Goal: Task Accomplishment & Management: Manage account settings

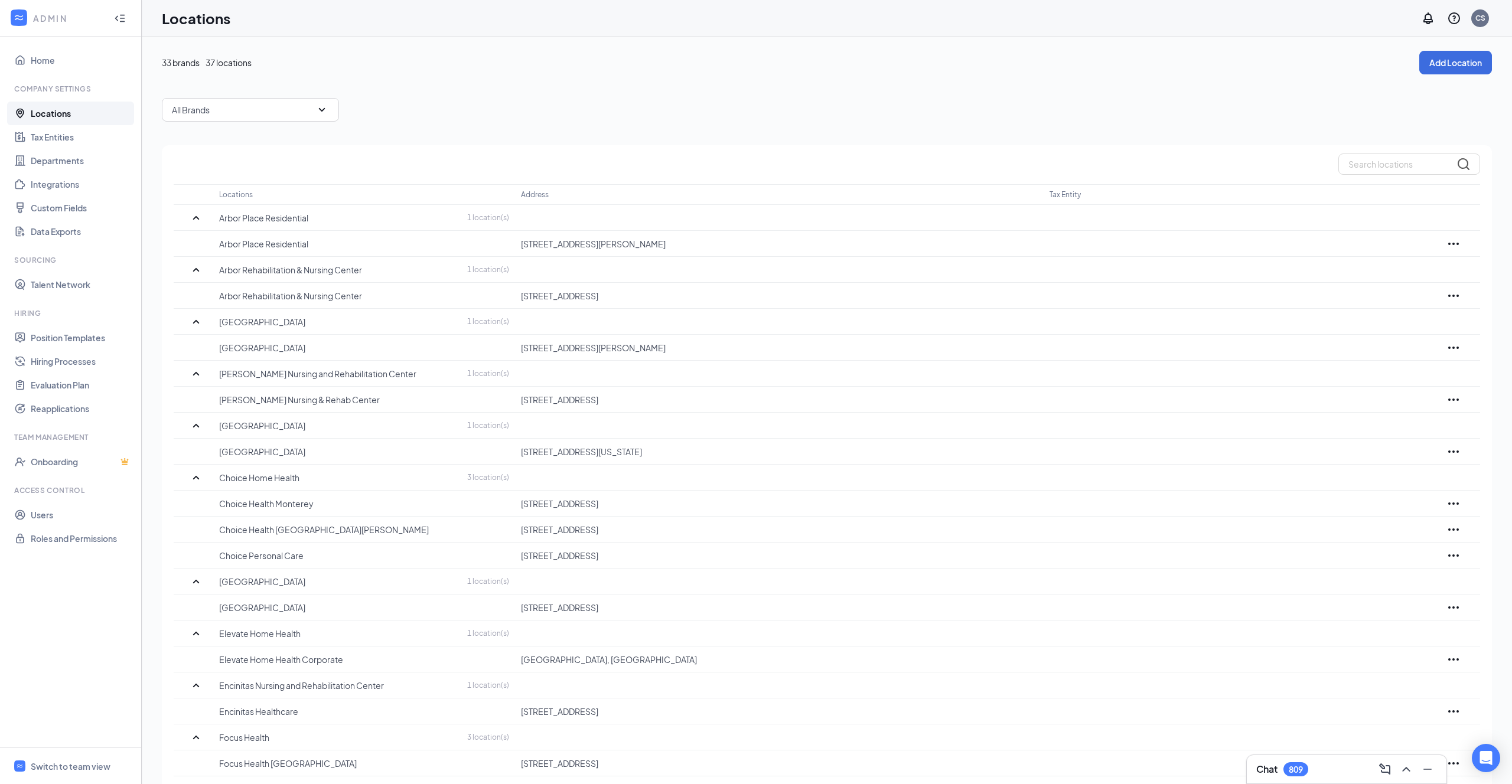
click at [597, 52] on div "33 brands 37 locations Add Location" at bounding box center [827, 62] width 1330 height 24
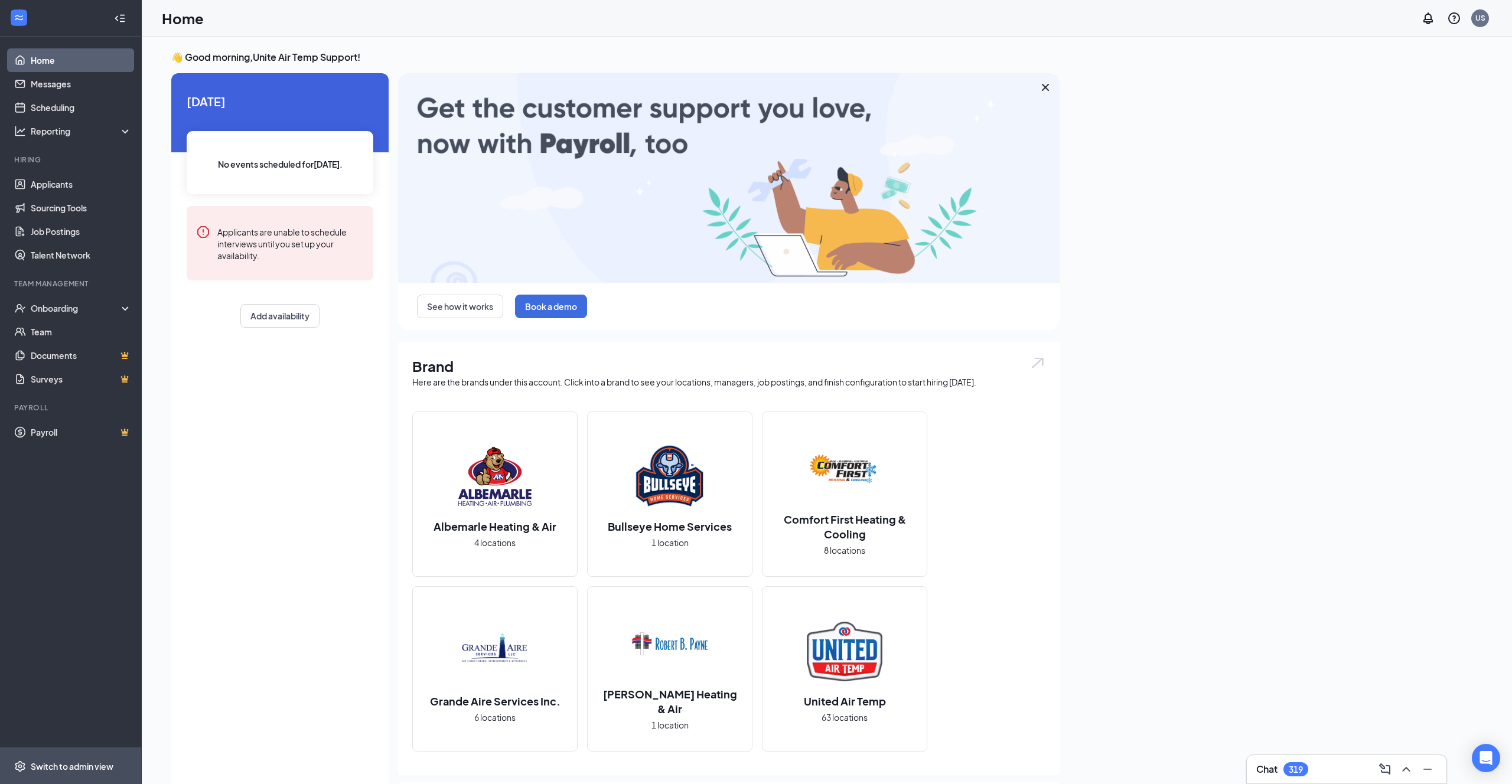
click at [92, 760] on div "Switch to admin view" at bounding box center [71, 767] width 83 height 12
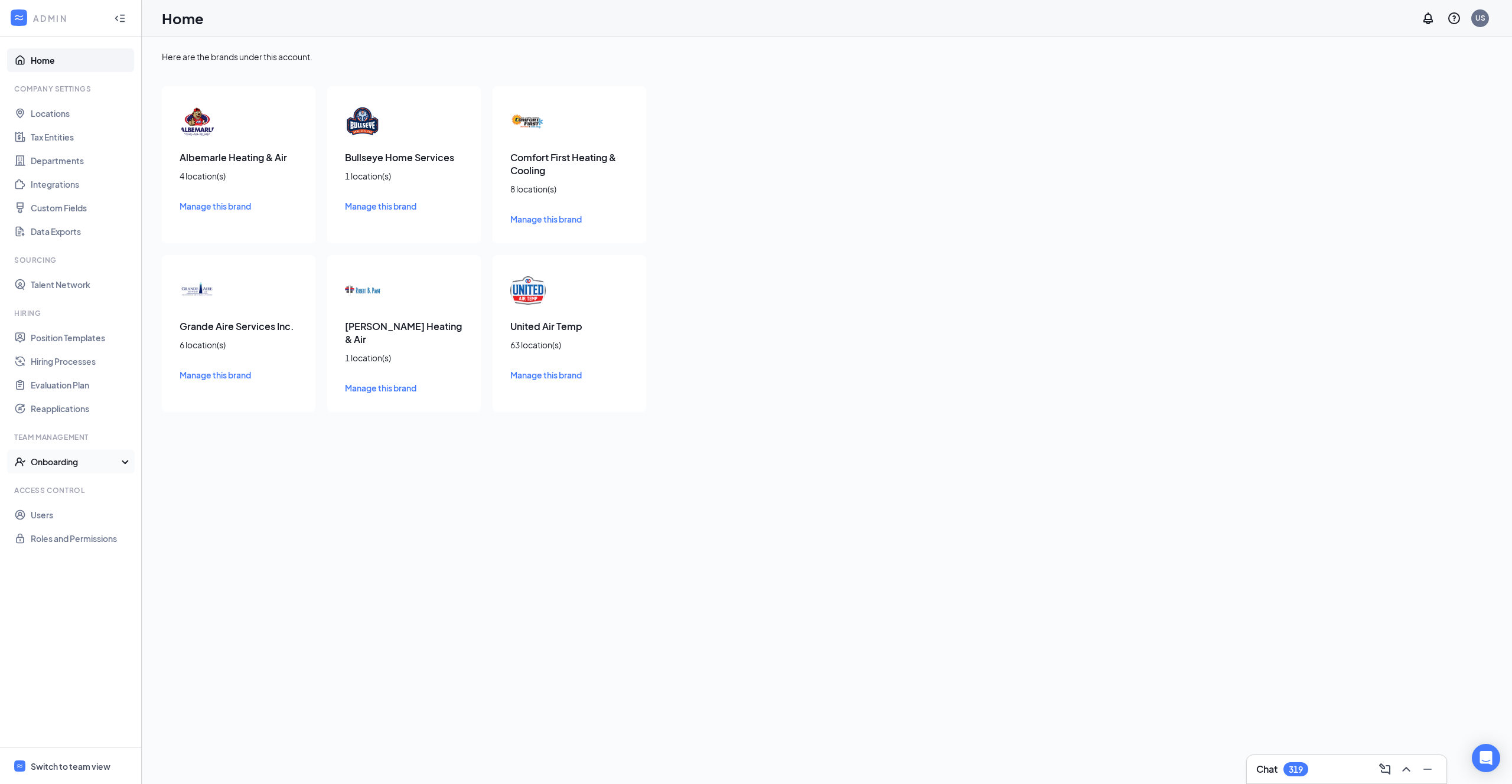
click at [85, 464] on div "Onboarding" at bounding box center [76, 462] width 91 height 12
click at [71, 492] on link "Onboarding Processes" at bounding box center [80, 485] width 101 height 24
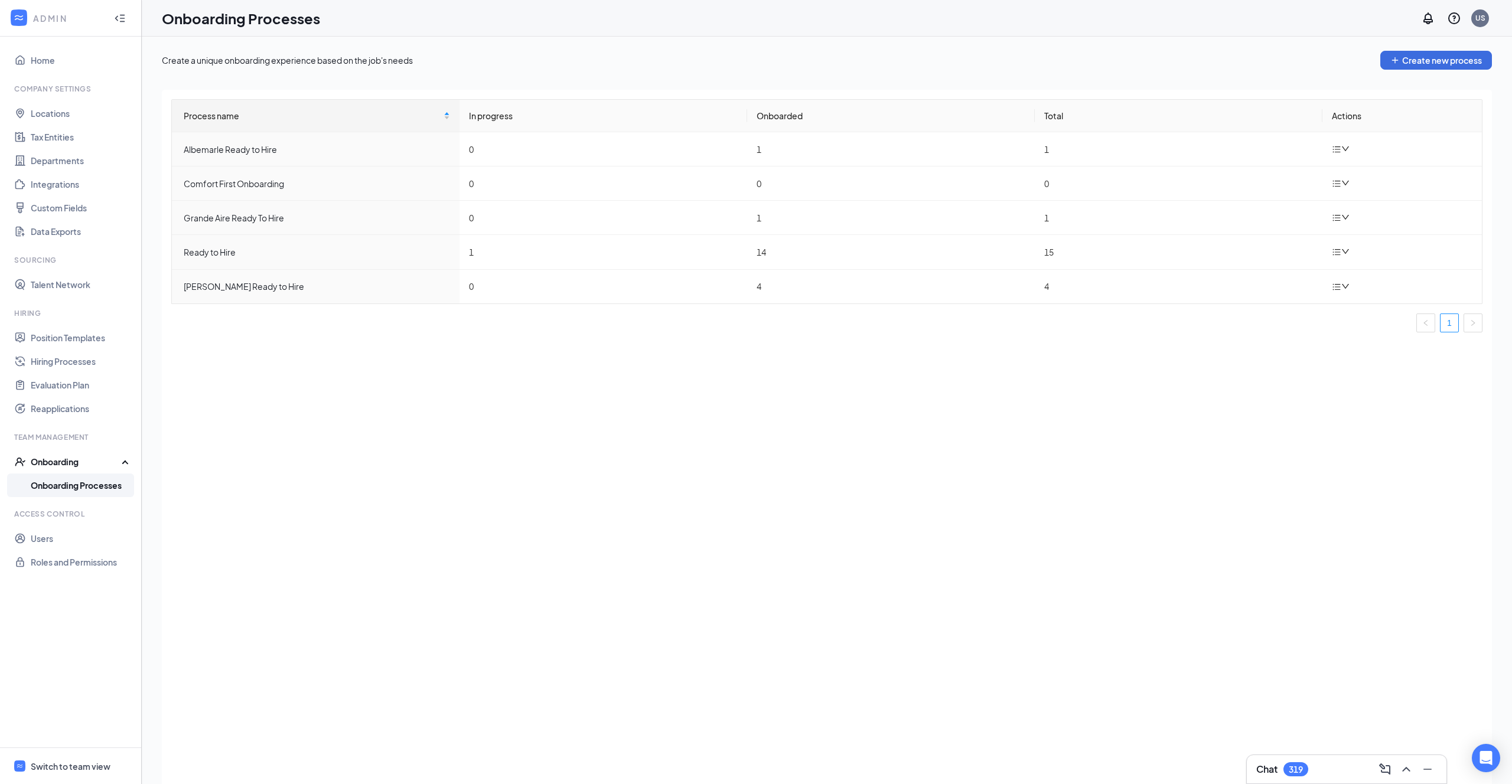
click at [286, 351] on div "Process name In progress Onboarded Total Actions Albemarle Ready to Hire 0 1 1 …" at bounding box center [827, 452] width 1330 height 724
drag, startPoint x: 300, startPoint y: 290, endPoint x: 181, endPoint y: 147, distance: 186.0
click at [181, 147] on tbody "Albemarle Ready to Hire 0 1 1 Comfort First Onboarding 0 0 0 Grande Aire Ready …" at bounding box center [827, 218] width 1310 height 172
drag, startPoint x: 323, startPoint y: 333, endPoint x: 308, endPoint y: 115, distance: 218.5
click at [308, 115] on div "Process name In progress Onboarded Total Actions Albemarle Ready to Hire 0 1 1 …" at bounding box center [827, 221] width 1311 height 243
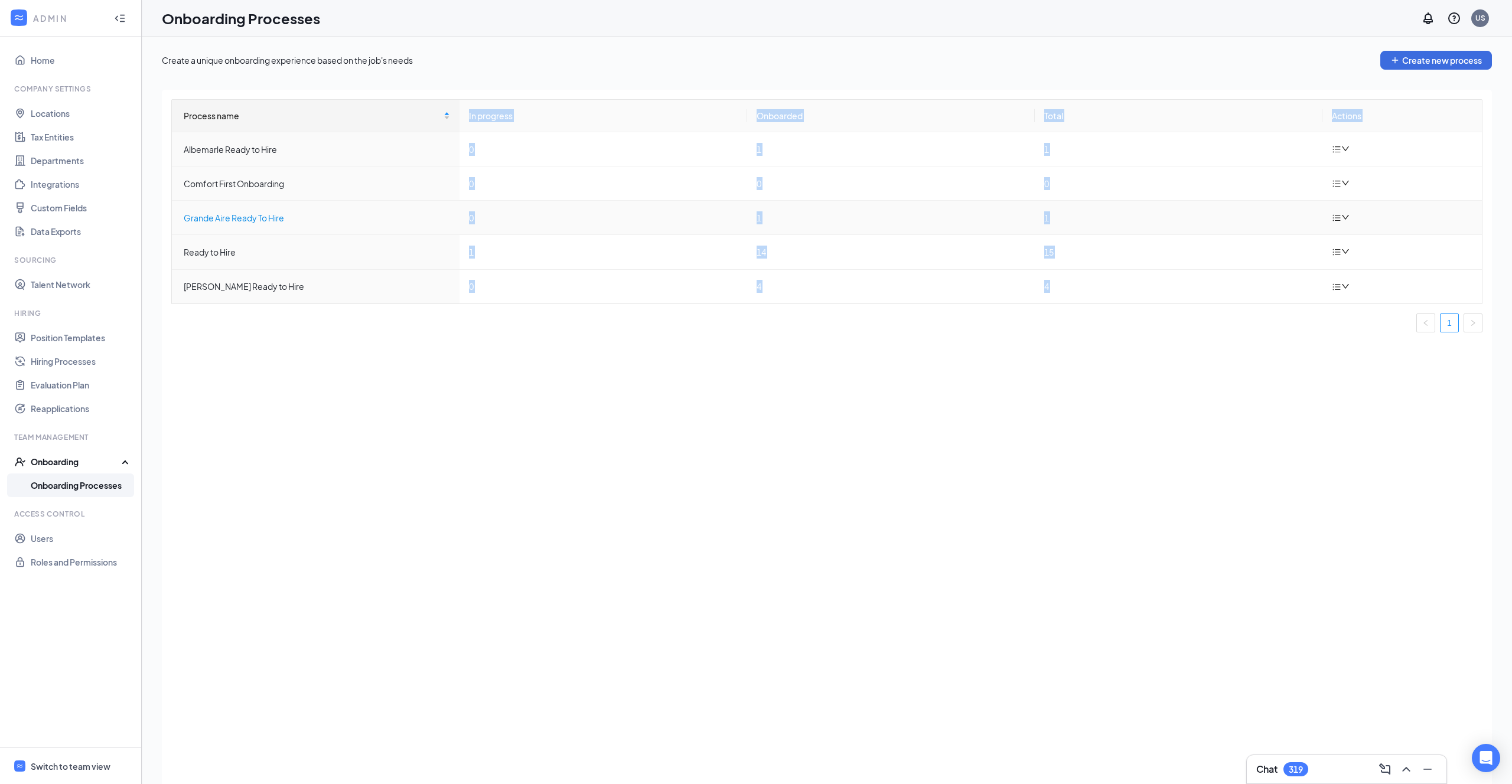
click at [251, 216] on div "Grande Aire Ready To Hire" at bounding box center [317, 218] width 266 height 13
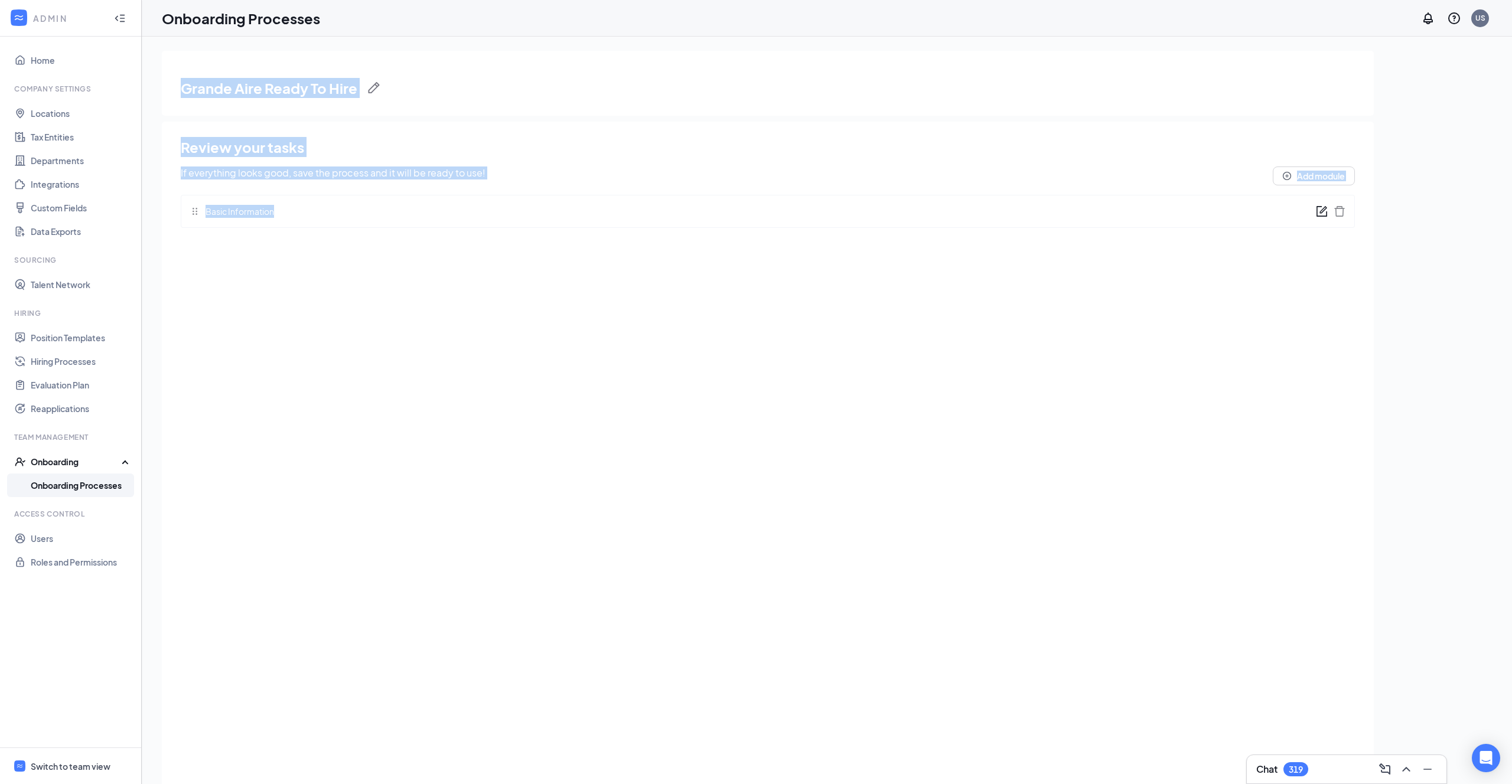
click at [342, 51] on div "Grande Aire Ready To Hire" at bounding box center [767, 83] width 1211 height 65
